Goal: Use online tool/utility: Utilize a website feature to perform a specific function

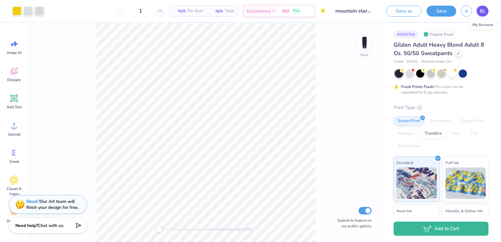
click at [480, 11] on span "BL" at bounding box center [483, 11] width 6 height 7
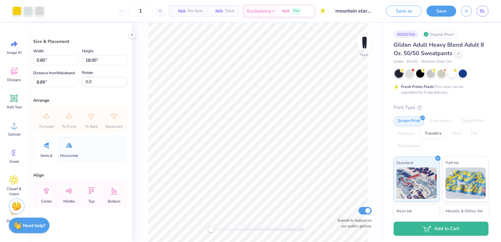
scroll to position [9, 0]
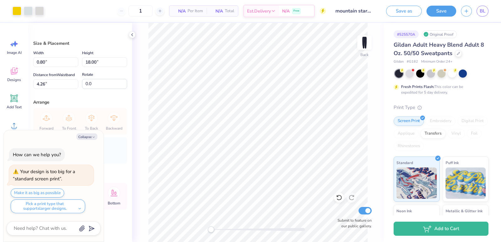
type input "4.26"
type textarea "x"
click at [364, 209] on input "Submit to feature on our public gallery." at bounding box center [365, 211] width 13 height 8
checkbox input "false"
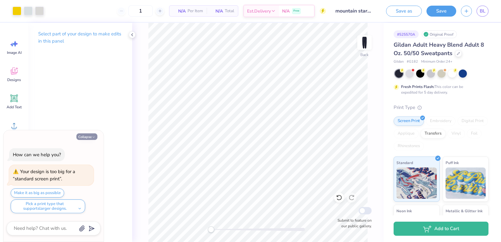
click at [83, 139] on button "Collapse" at bounding box center [86, 136] width 21 height 7
type textarea "x"
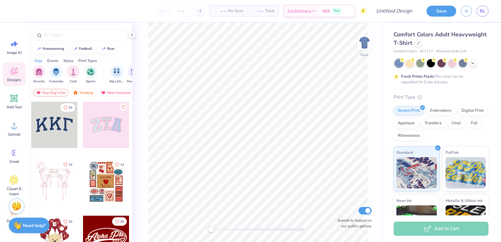
click at [451, 45] on div "Comfort Colors Adult Heavyweight T-Shirt" at bounding box center [441, 38] width 95 height 17
click at [420, 44] on icon at bounding box center [418, 42] width 3 height 3
